Goal: Navigation & Orientation: Find specific page/section

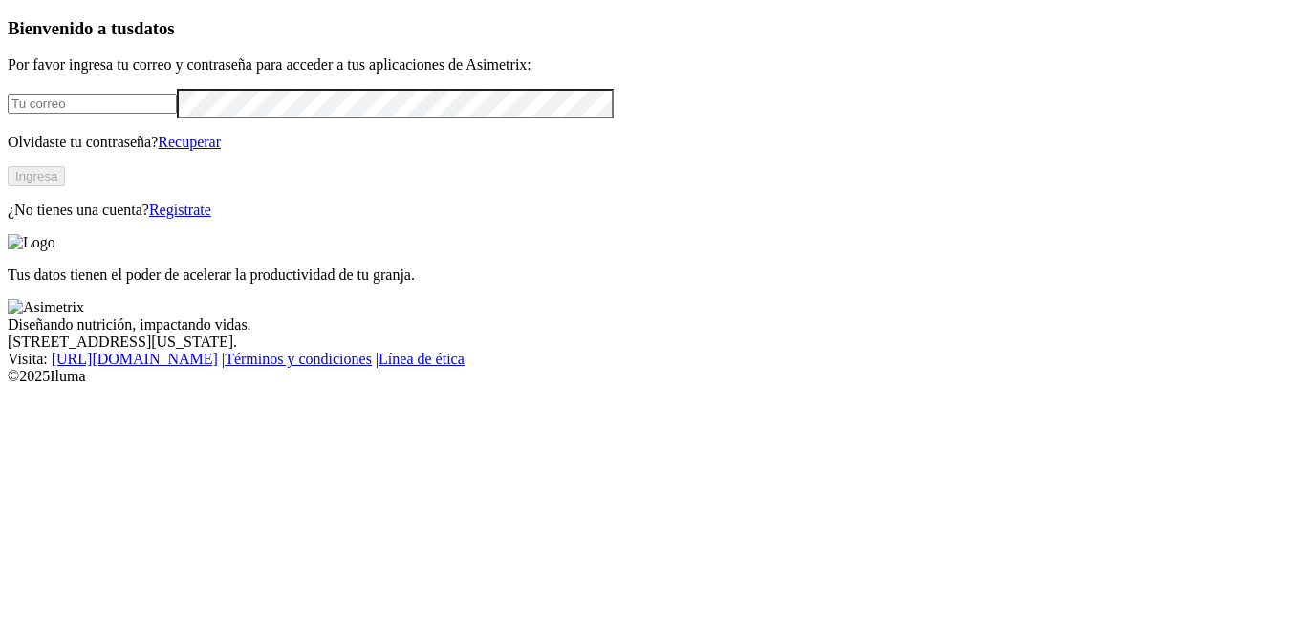
type input "analistainocuidad@refinalsa.com"
click at [65, 186] on button "Ingresa" at bounding box center [36, 176] width 57 height 20
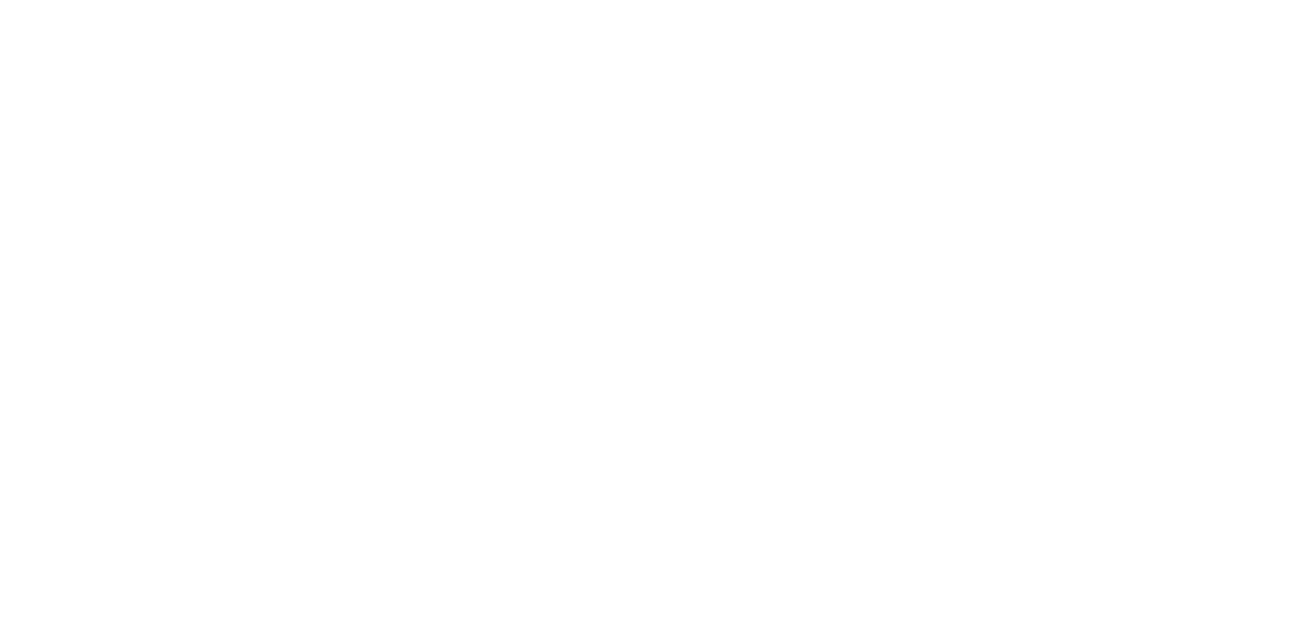
click at [855, 467] on div at bounding box center [658, 311] width 1300 height 622
